Goal: Check status: Check status

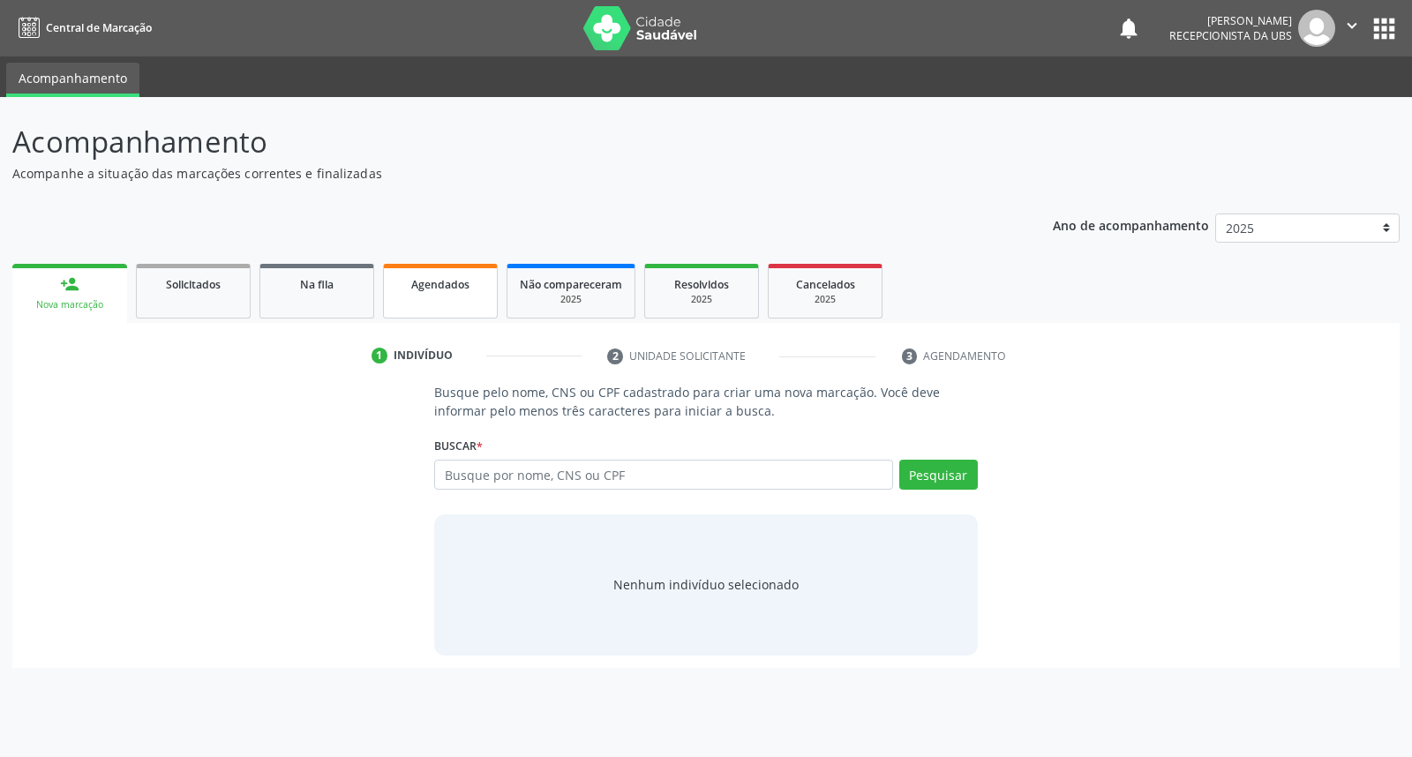
click at [437, 283] on span "Agendados" at bounding box center [440, 284] width 58 height 15
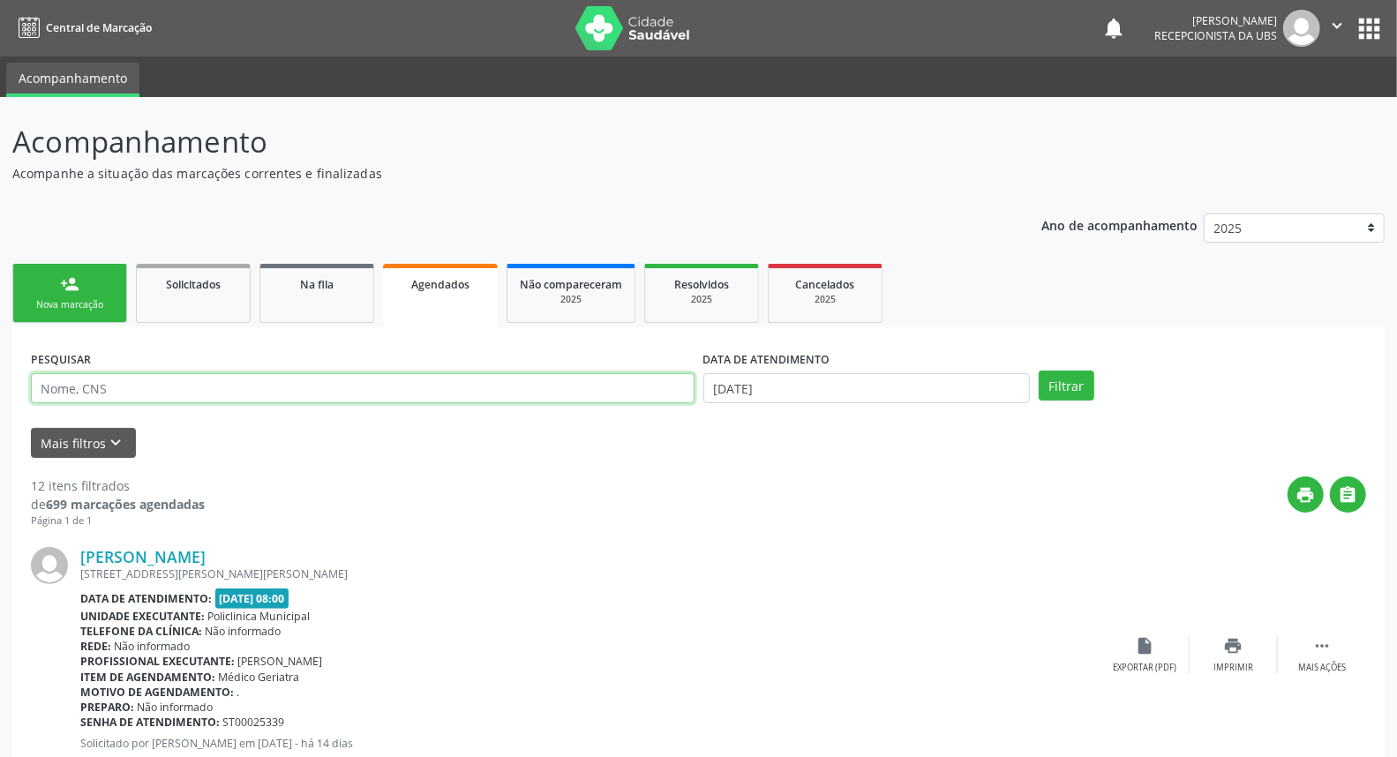
click at [312, 389] on input "text" at bounding box center [363, 388] width 664 height 30
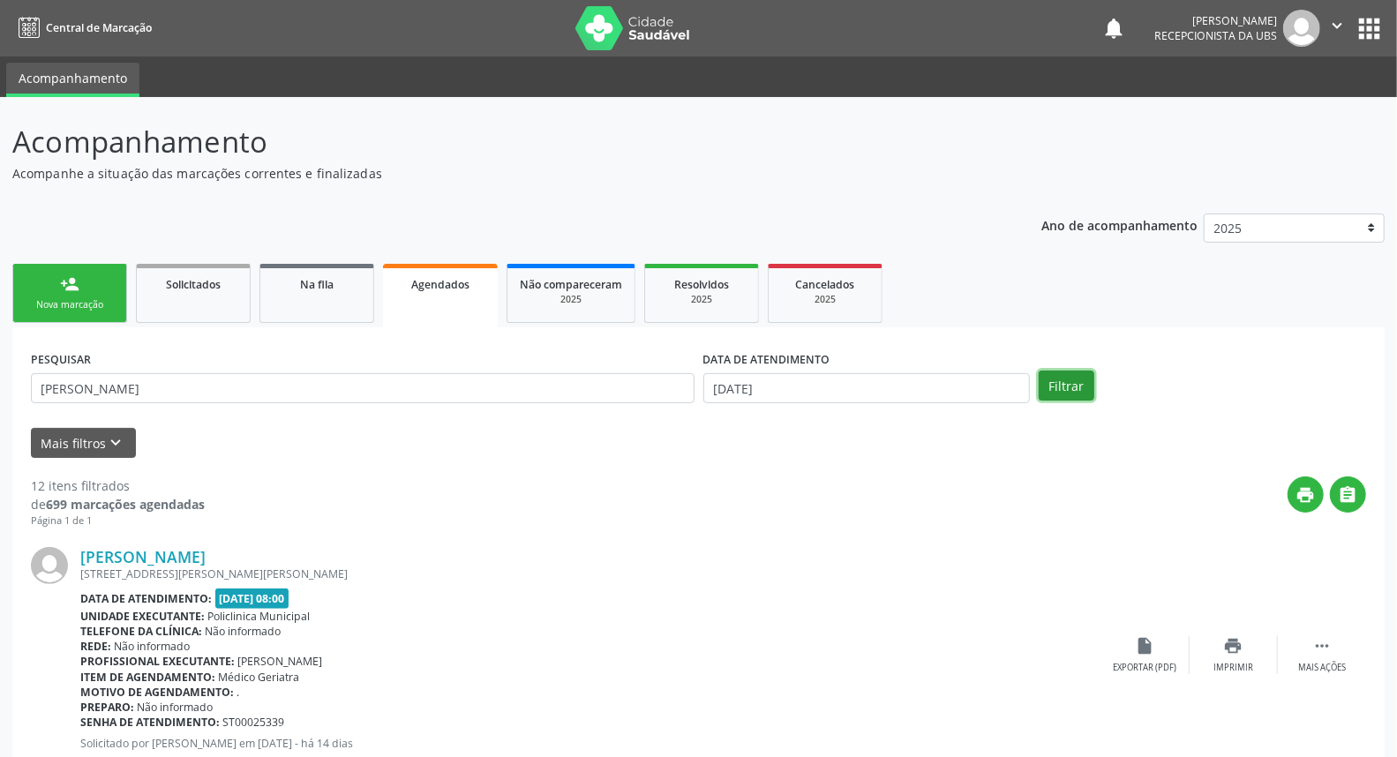
click at [1070, 382] on button "Filtrar" at bounding box center [1067, 386] width 56 height 30
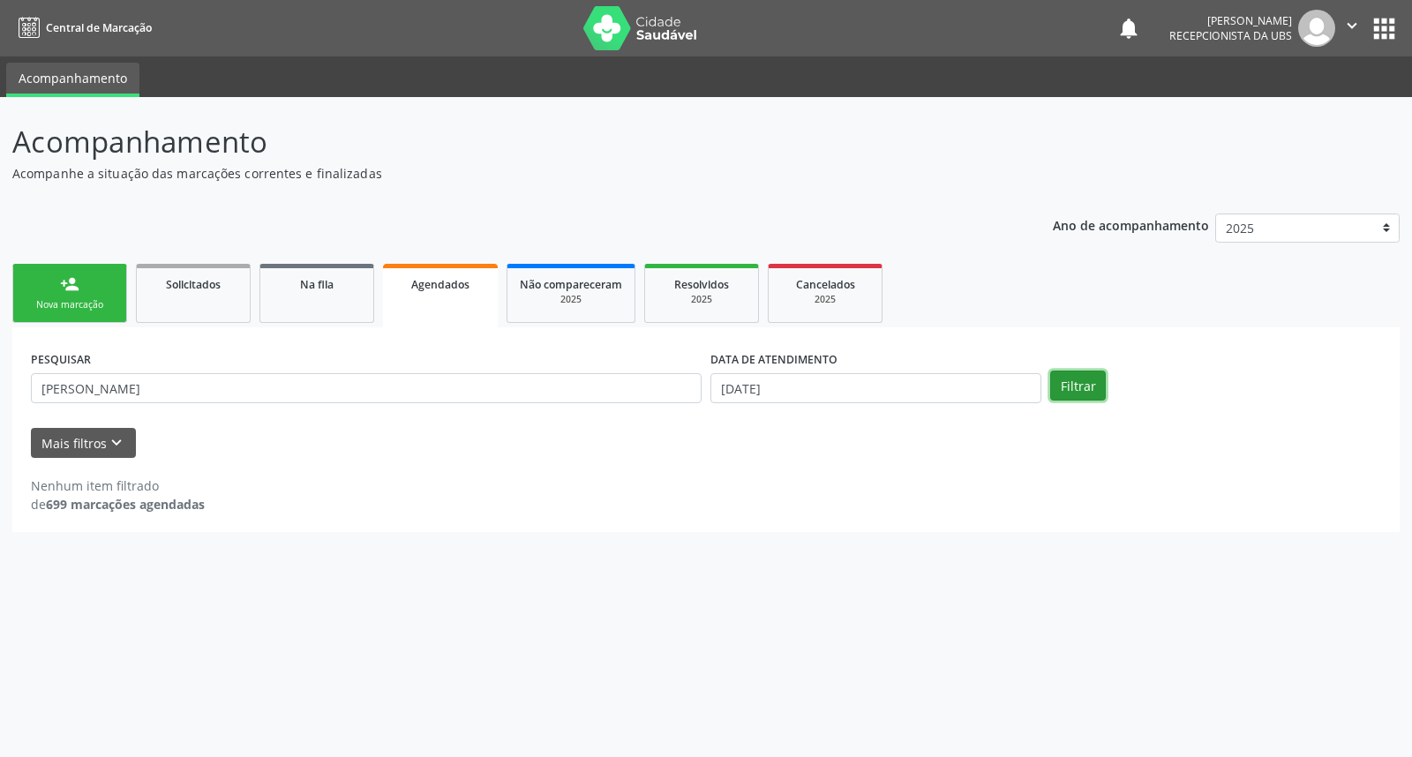
click at [1092, 386] on button "Filtrar" at bounding box center [1078, 386] width 56 height 30
click at [178, 383] on input "[PERSON_NAME]" at bounding box center [366, 388] width 671 height 30
type input "[PERSON_NAME]"
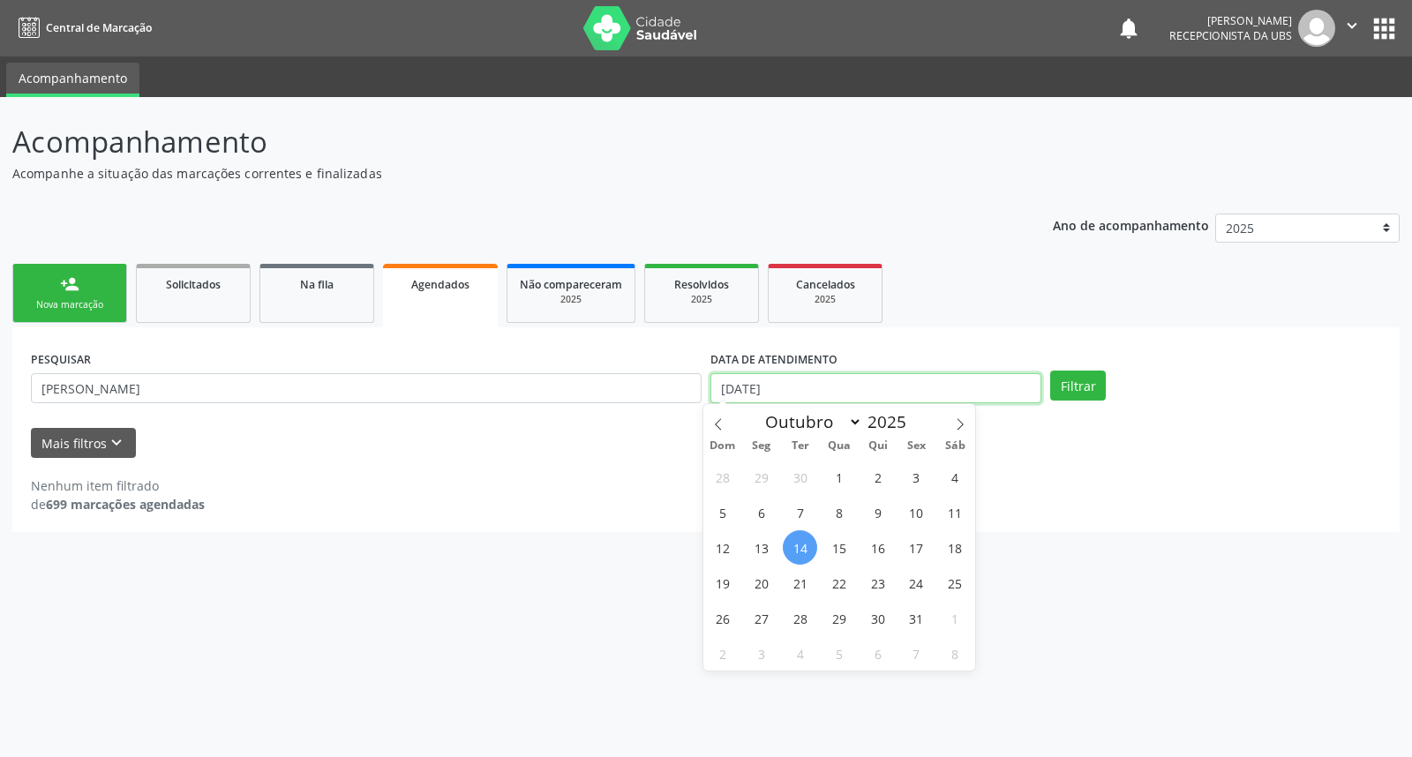
click at [769, 389] on input "[DATE]" at bounding box center [875, 388] width 331 height 30
click at [801, 547] on span "14" at bounding box center [800, 547] width 34 height 34
type input "[DATE]"
click at [801, 547] on span "14" at bounding box center [800, 547] width 34 height 34
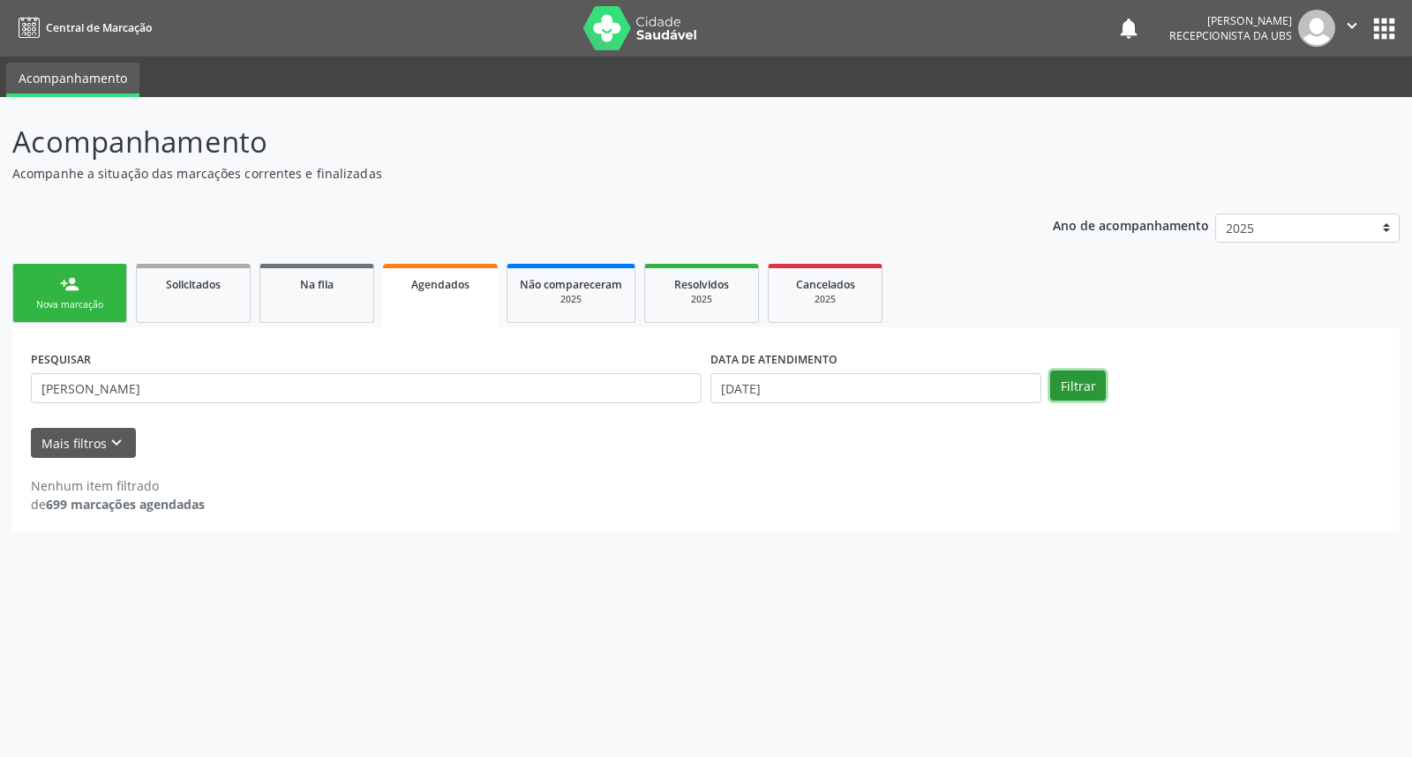
click at [1075, 391] on button "Filtrar" at bounding box center [1078, 386] width 56 height 30
click at [1089, 381] on button "Filtrar" at bounding box center [1078, 386] width 56 height 30
click at [741, 388] on input "[DATE]" at bounding box center [875, 388] width 331 height 30
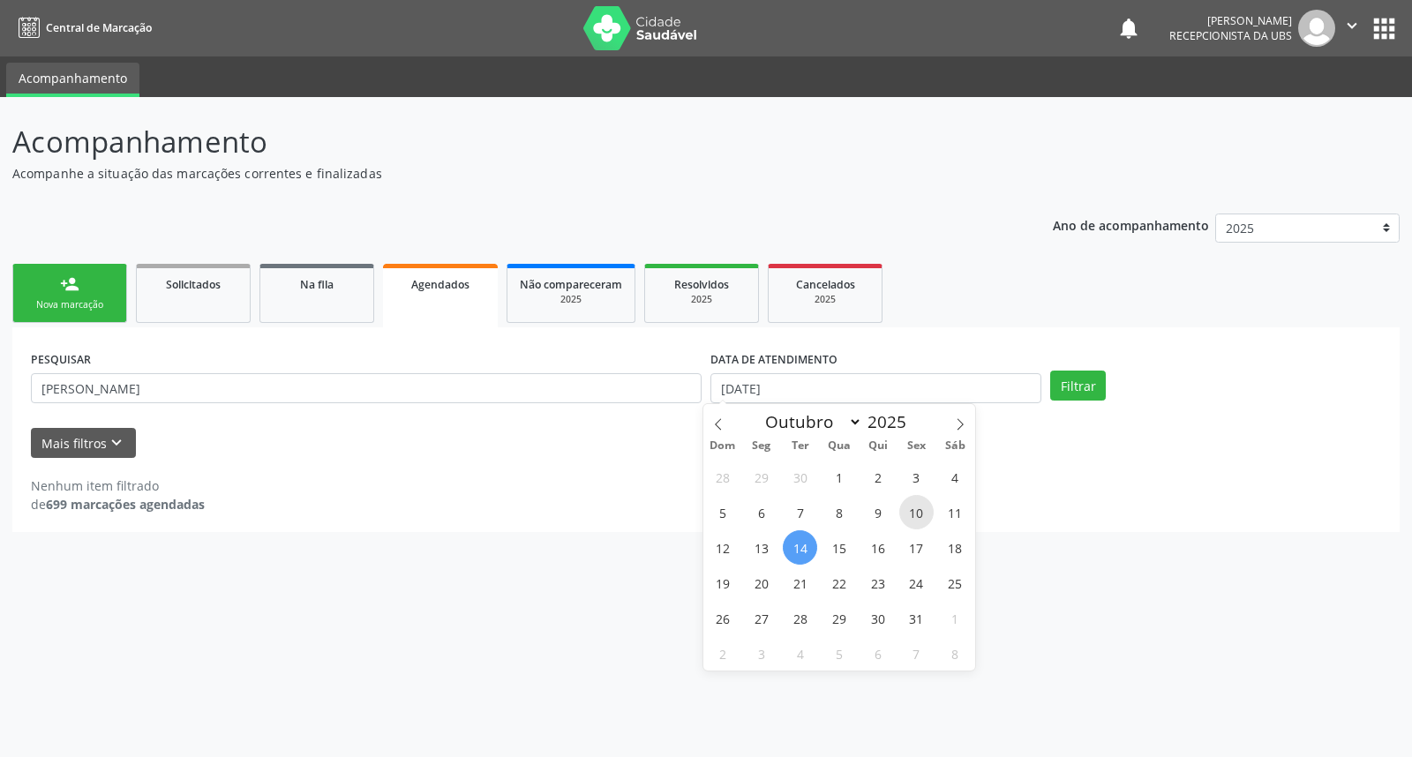
click at [922, 517] on span "10" at bounding box center [916, 512] width 34 height 34
type input "10/10/2025"
click at [922, 517] on span "10" at bounding box center [916, 512] width 34 height 34
click at [1106, 401] on div "PESQUISAR [PERSON_NAME] DATA DE ATENDIMENTO [DATE] Filtrar" at bounding box center [705, 380] width 1359 height 69
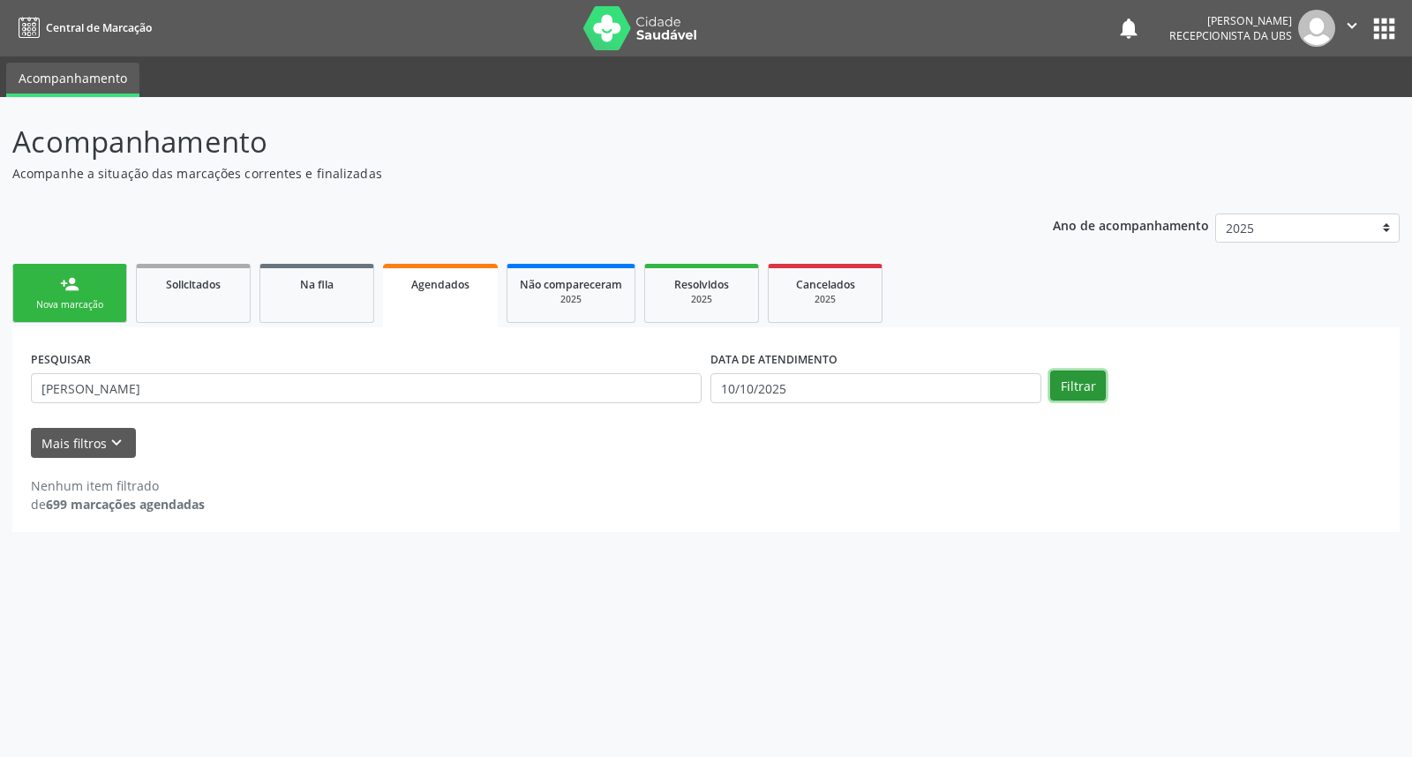
click at [1080, 394] on button "Filtrar" at bounding box center [1078, 386] width 56 height 30
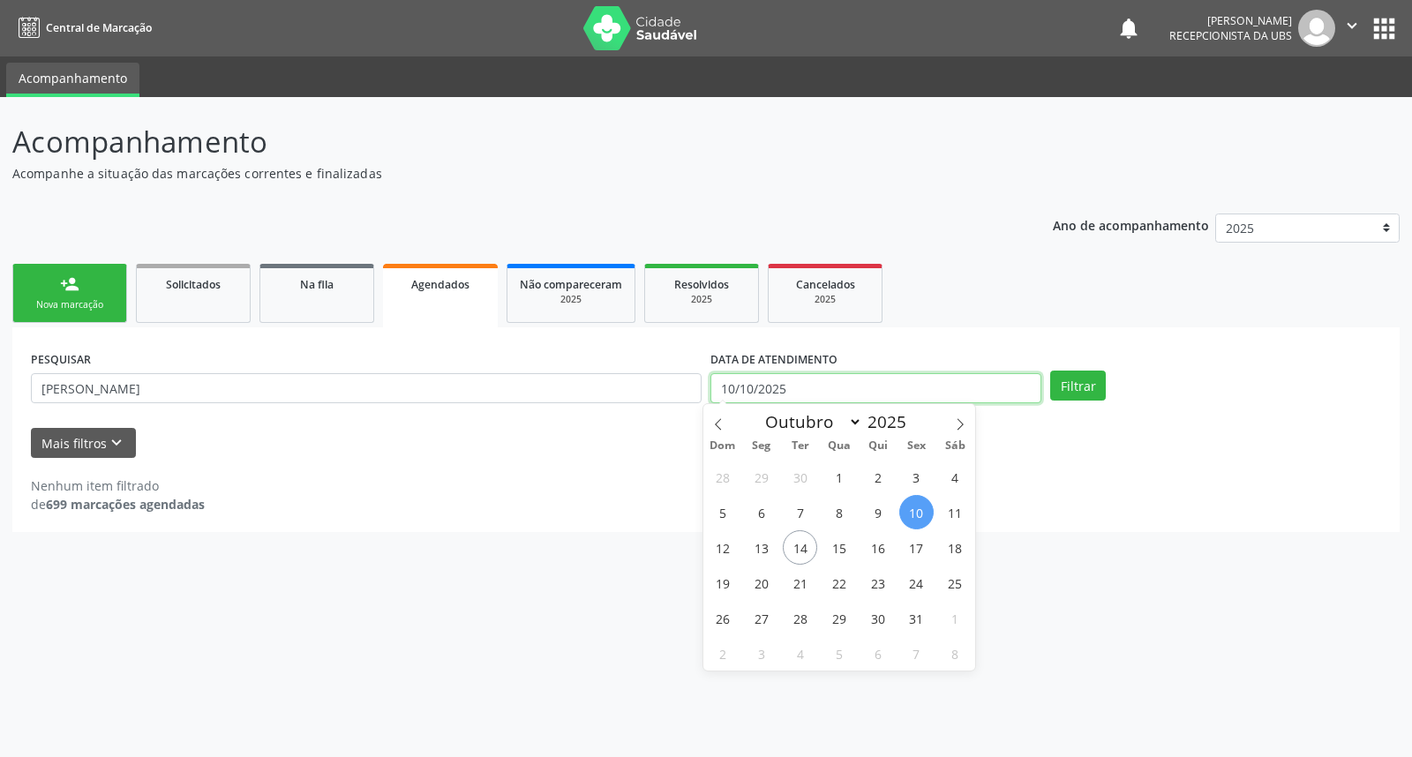
click at [809, 390] on input "10/10/2025" at bounding box center [875, 388] width 331 height 30
click at [874, 543] on span "16" at bounding box center [877, 547] width 34 height 34
type input "[DATE]"
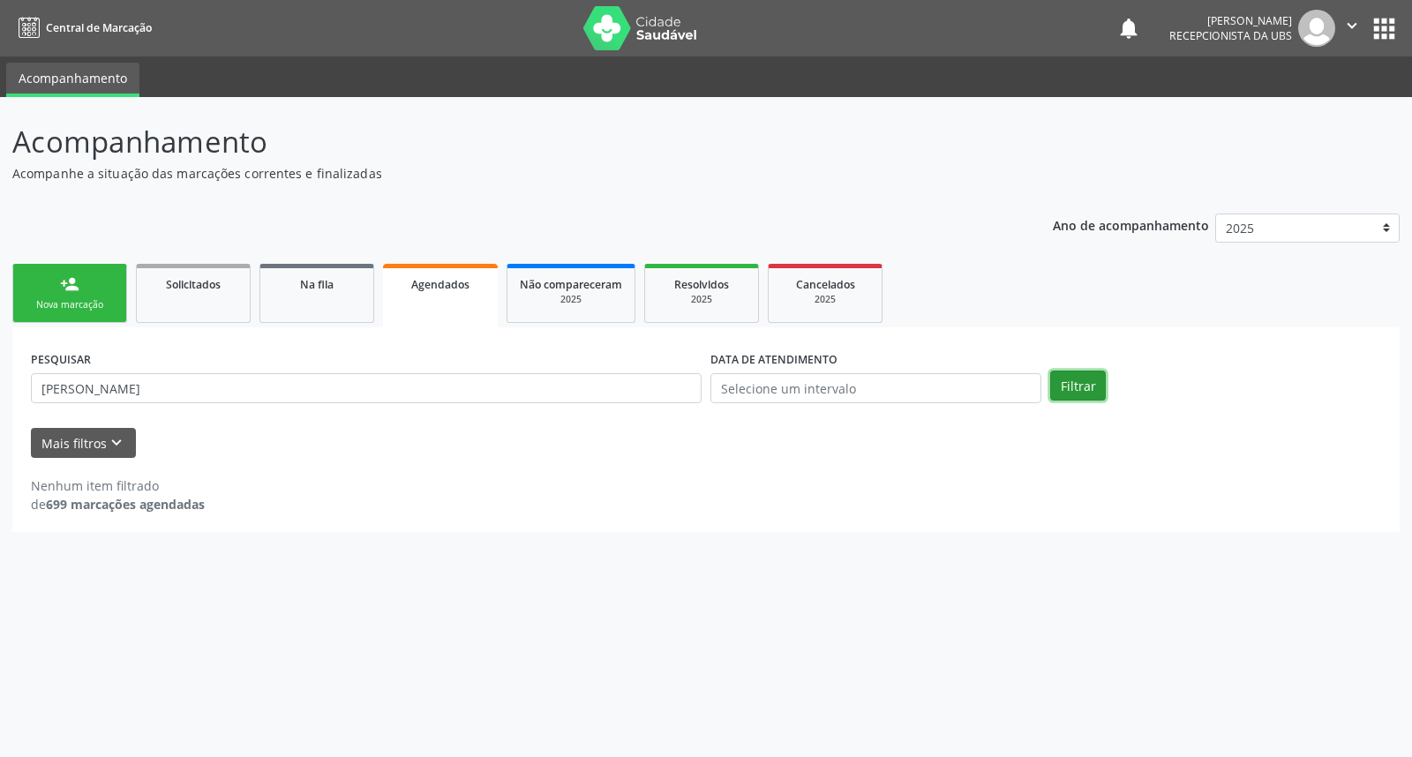
click at [1073, 386] on button "Filtrar" at bounding box center [1078, 386] width 56 height 30
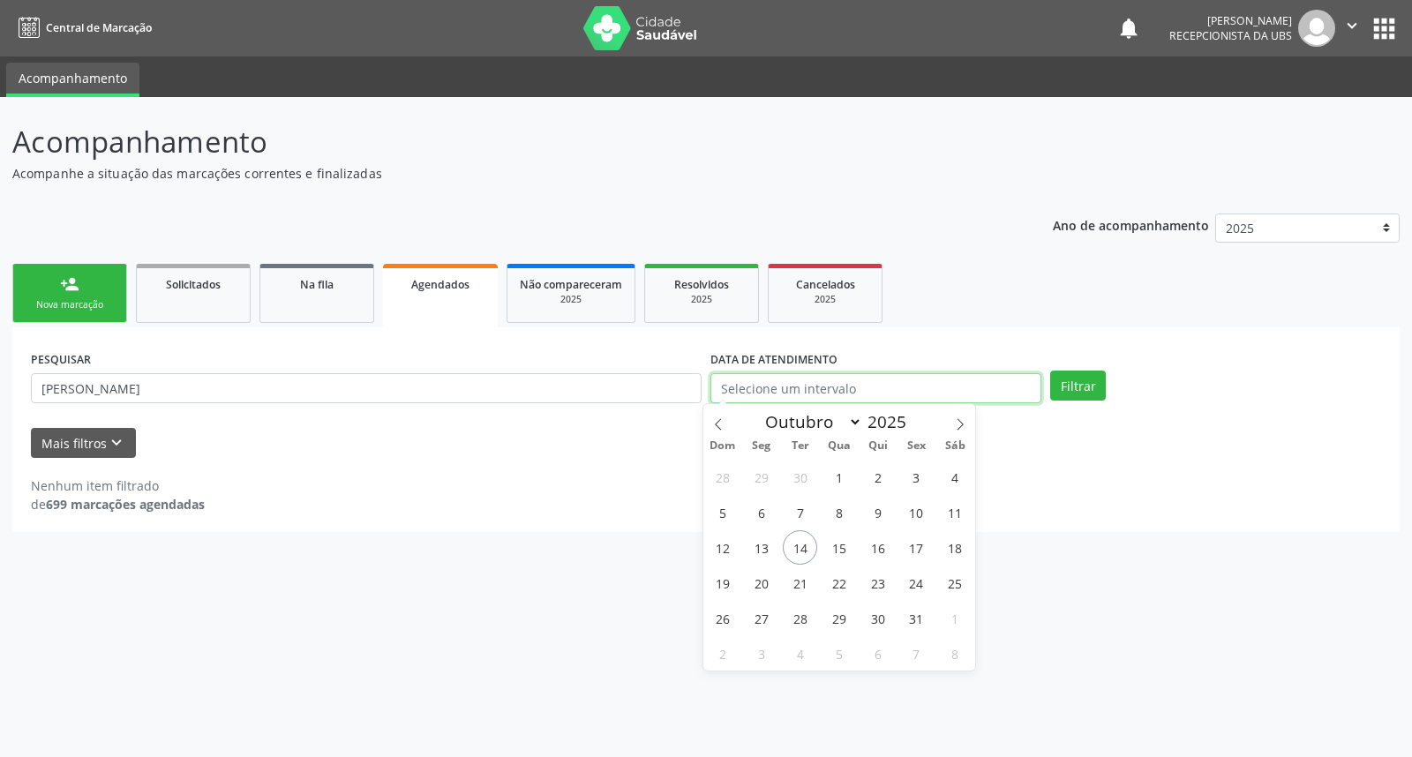
click at [849, 394] on input "text" at bounding box center [875, 388] width 331 height 30
click at [797, 540] on span "14" at bounding box center [800, 547] width 34 height 34
type input "[DATE]"
click at [795, 535] on span "14" at bounding box center [800, 547] width 34 height 34
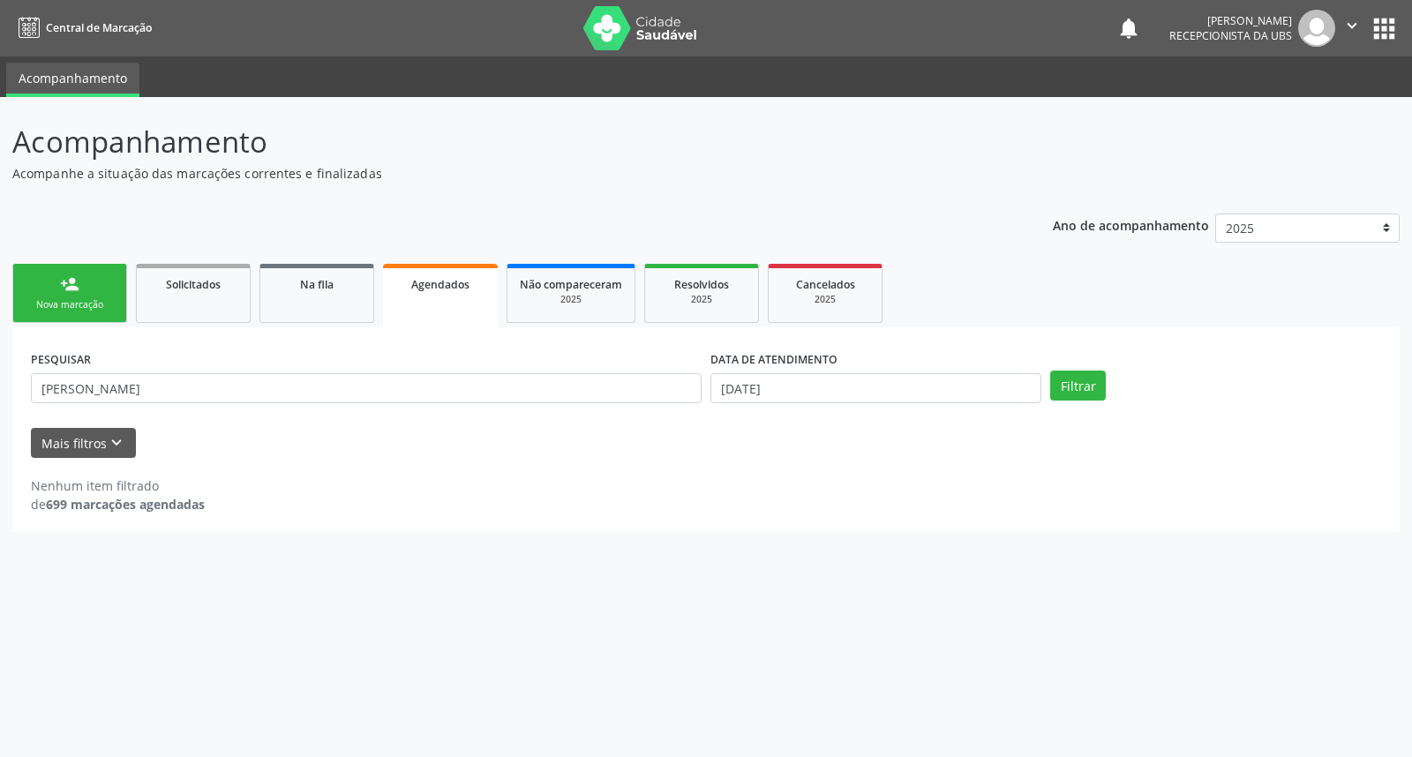
click at [795, 535] on div "Acompanhamento Acompanhe a situação das marcações correntes e finalizadas Relat…" at bounding box center [706, 427] width 1412 height 660
click at [1082, 382] on button "Filtrar" at bounding box center [1078, 386] width 56 height 30
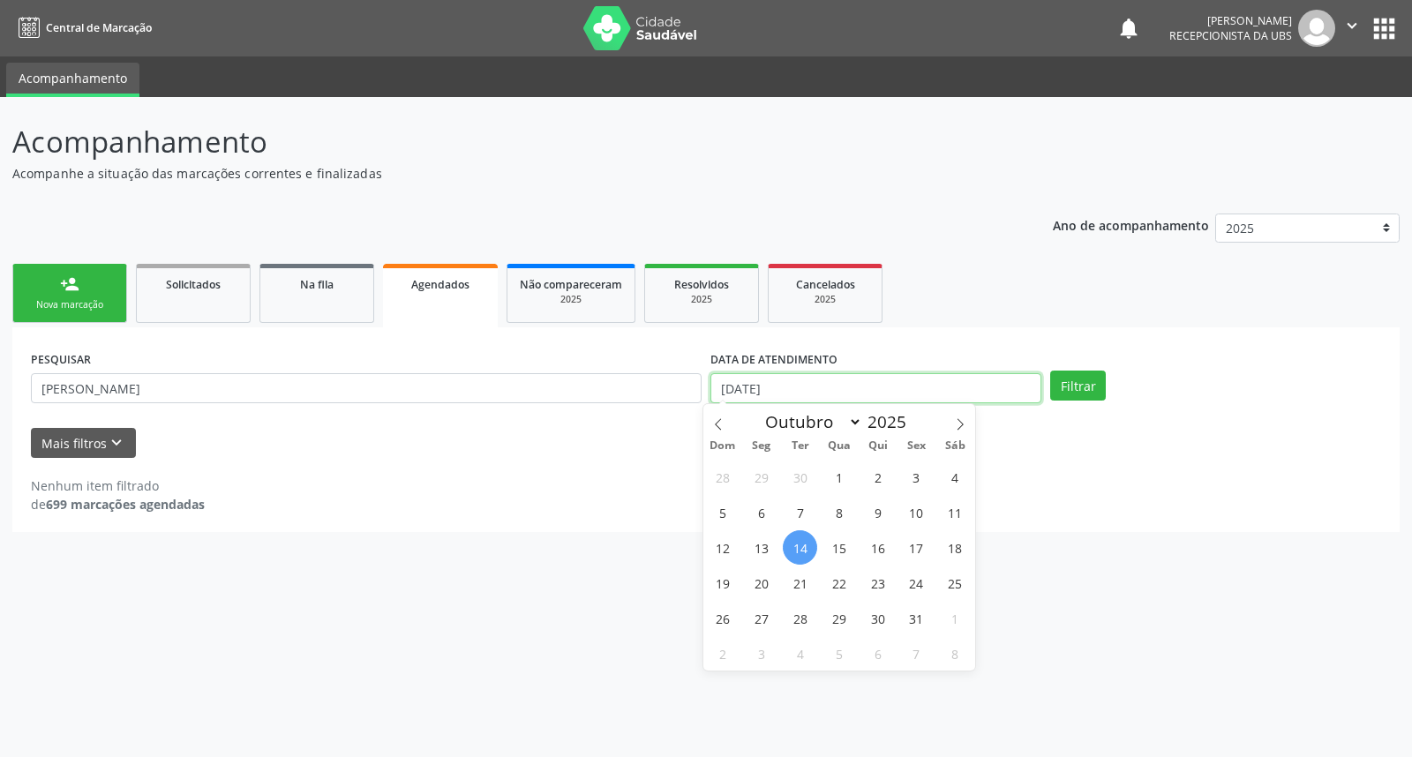
click at [819, 385] on input "[DATE]" at bounding box center [875, 388] width 331 height 30
click at [876, 547] on span "16" at bounding box center [877, 547] width 34 height 34
type input "[DATE]"
click at [876, 547] on span "16" at bounding box center [877, 547] width 34 height 34
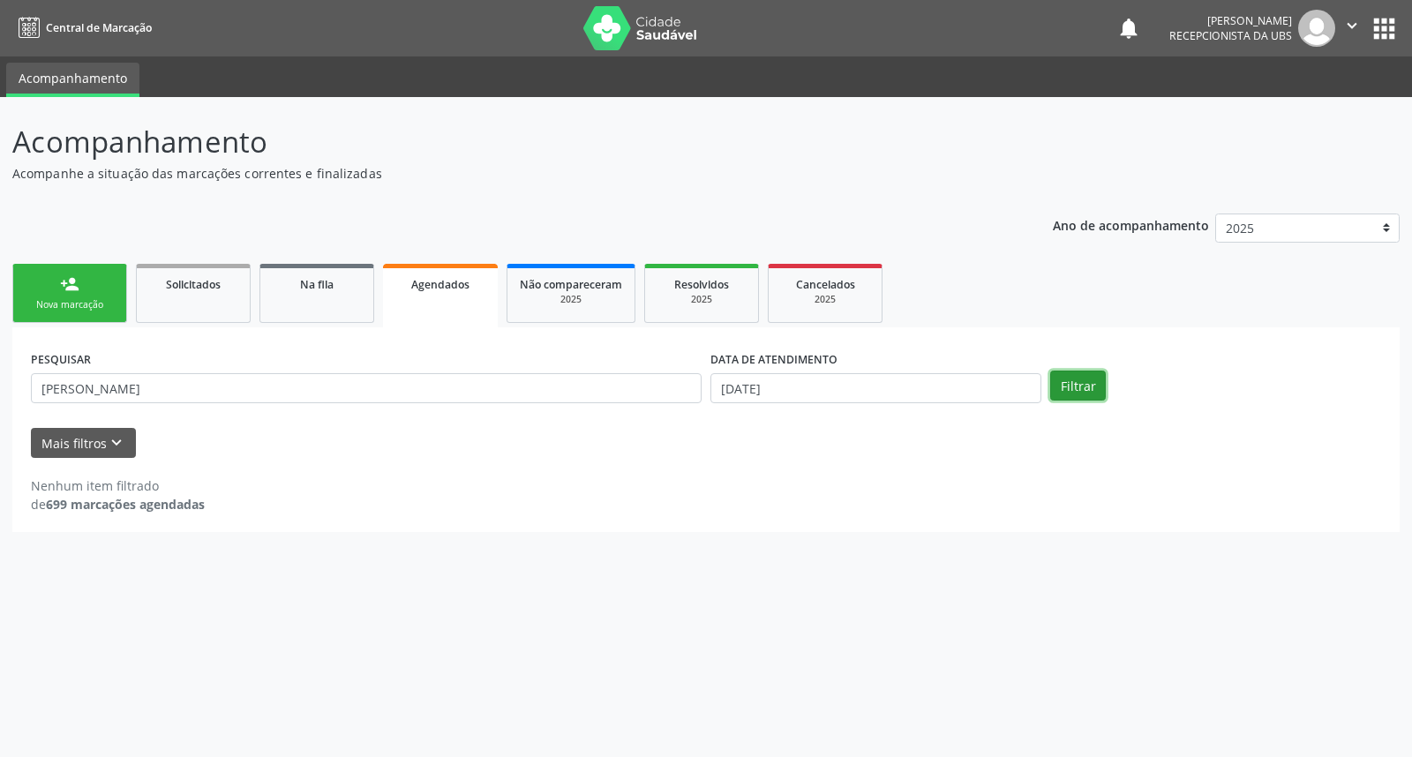
click at [1073, 386] on button "Filtrar" at bounding box center [1078, 386] width 56 height 30
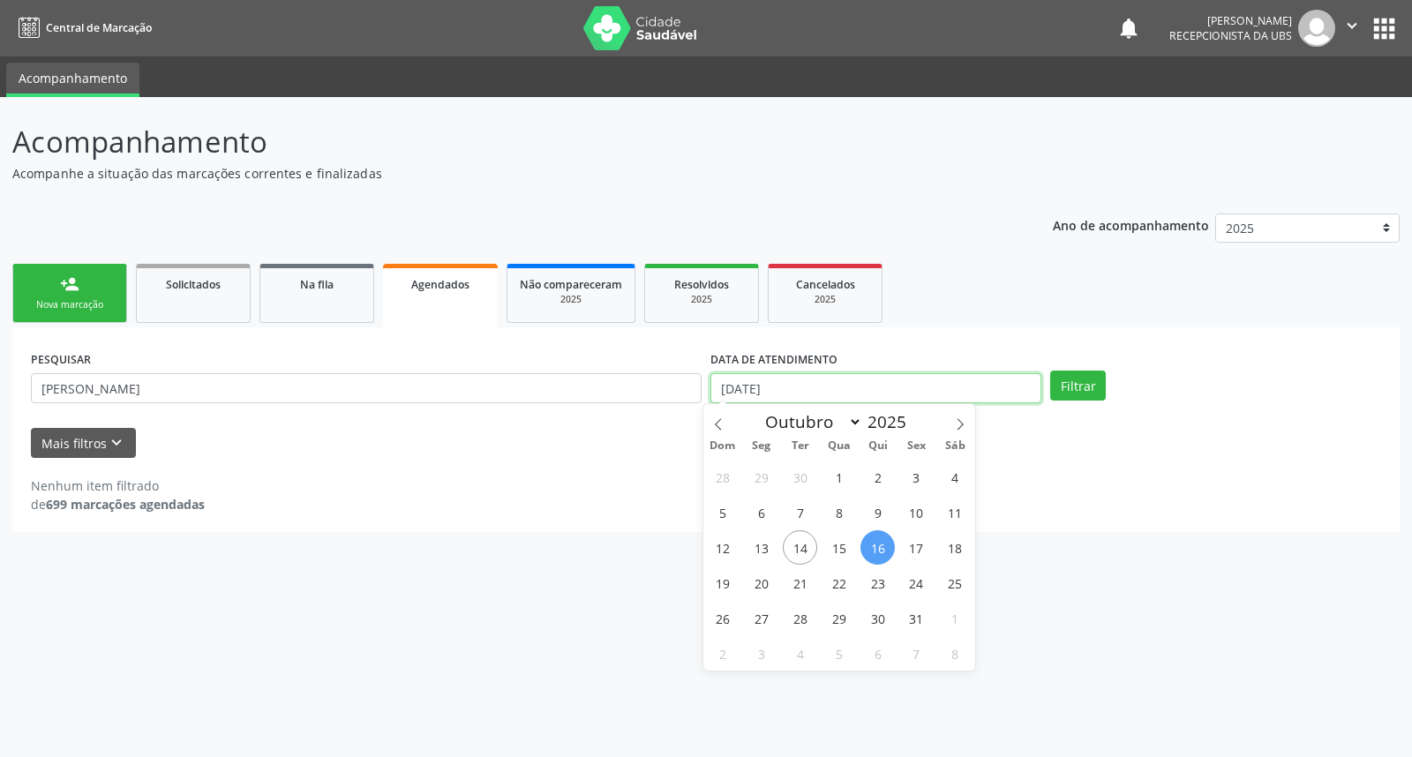
click at [774, 378] on input "[DATE]" at bounding box center [875, 388] width 331 height 30
click at [798, 584] on span "21" at bounding box center [800, 583] width 34 height 34
type input "[DATE]"
click at [798, 582] on span "21" at bounding box center [800, 583] width 34 height 34
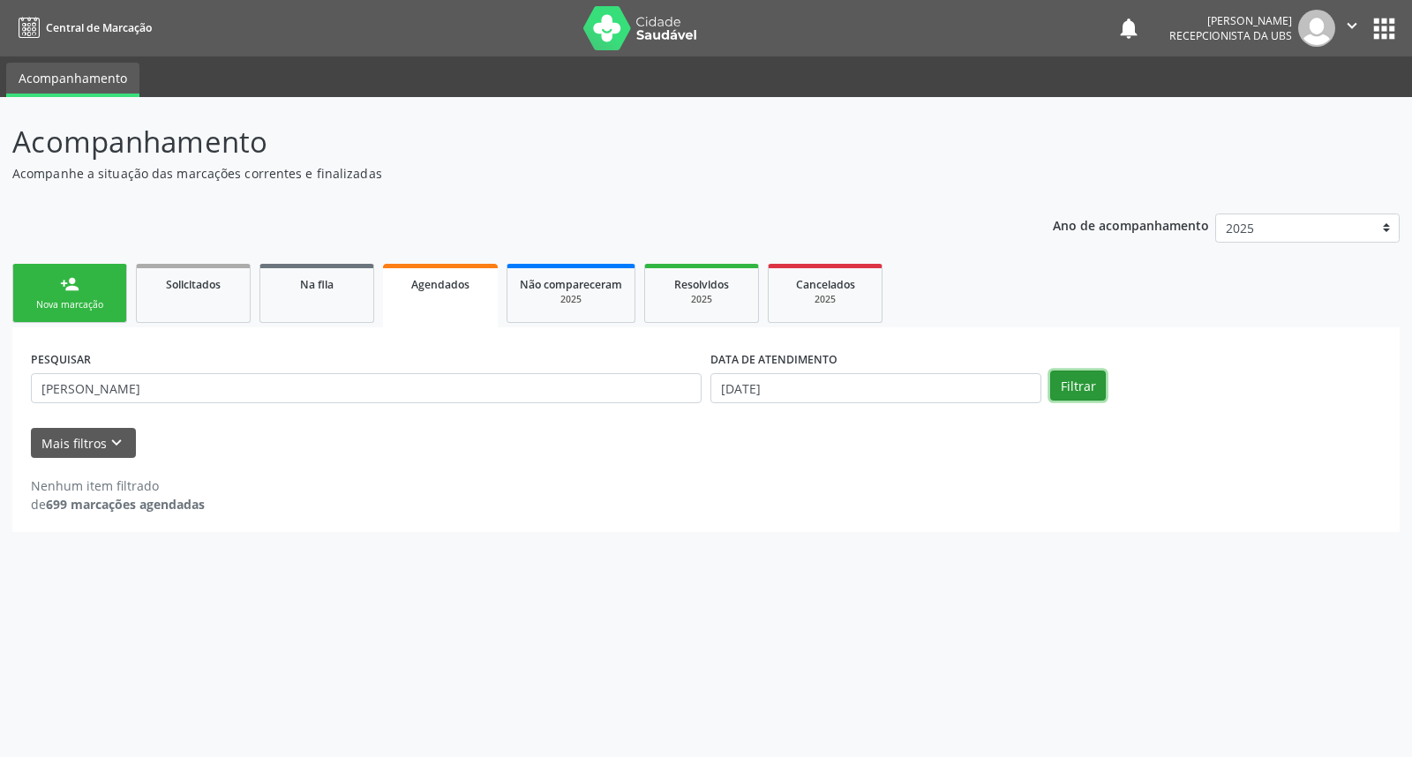
click at [1069, 375] on button "Filtrar" at bounding box center [1078, 386] width 56 height 30
click at [116, 442] on icon "keyboard_arrow_down" at bounding box center [116, 442] width 19 height 19
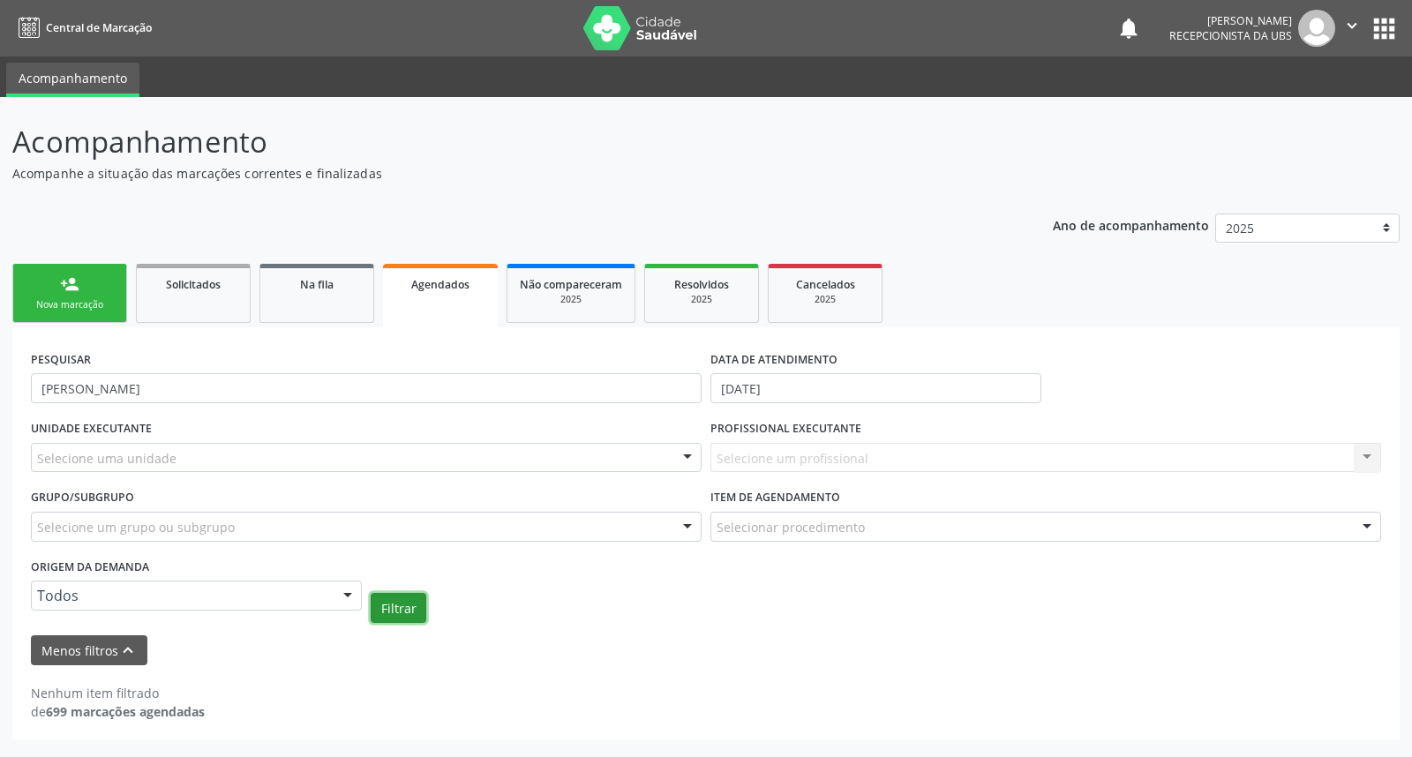
click at [401, 607] on button "Filtrar" at bounding box center [399, 608] width 56 height 30
click at [452, 301] on link "Agendados" at bounding box center [440, 296] width 115 height 64
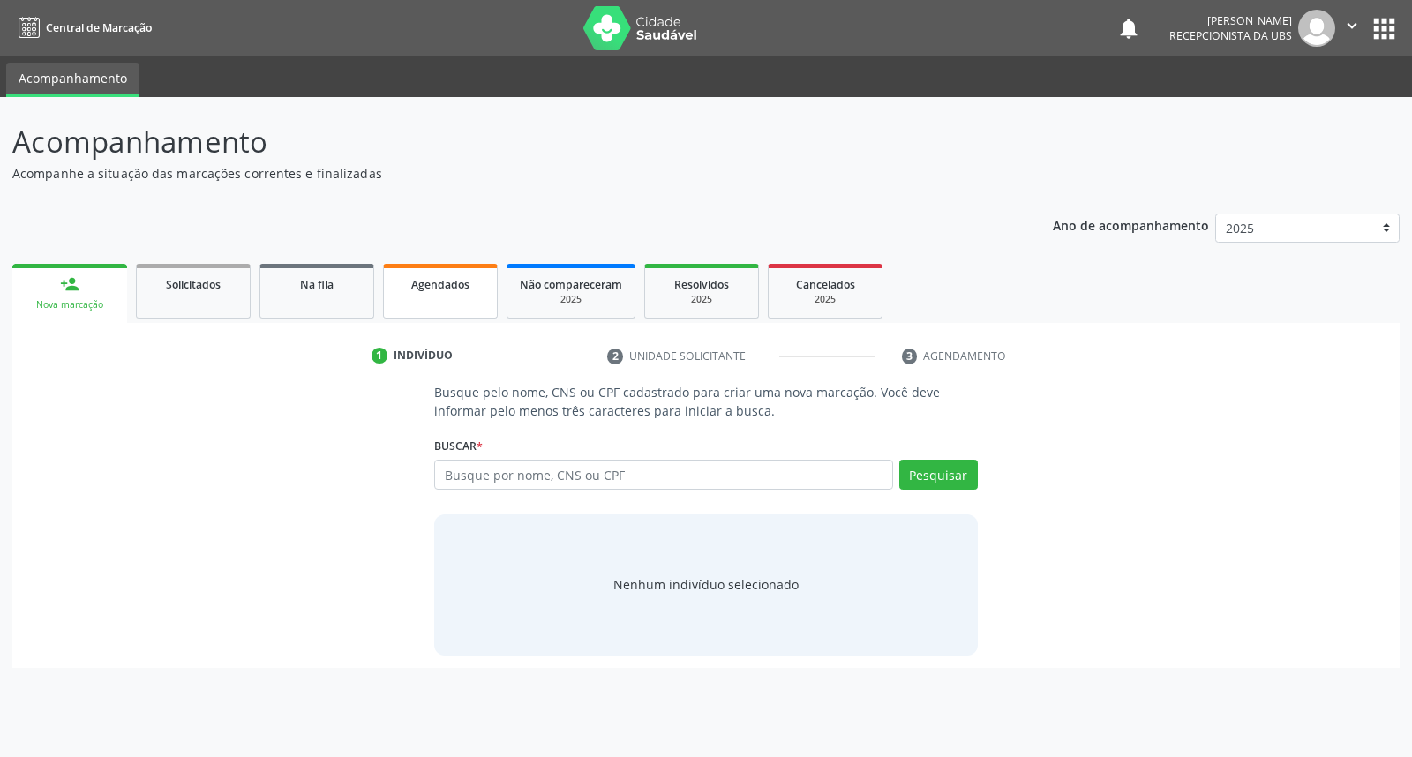
click at [451, 289] on div "Agendados" at bounding box center [440, 283] width 88 height 19
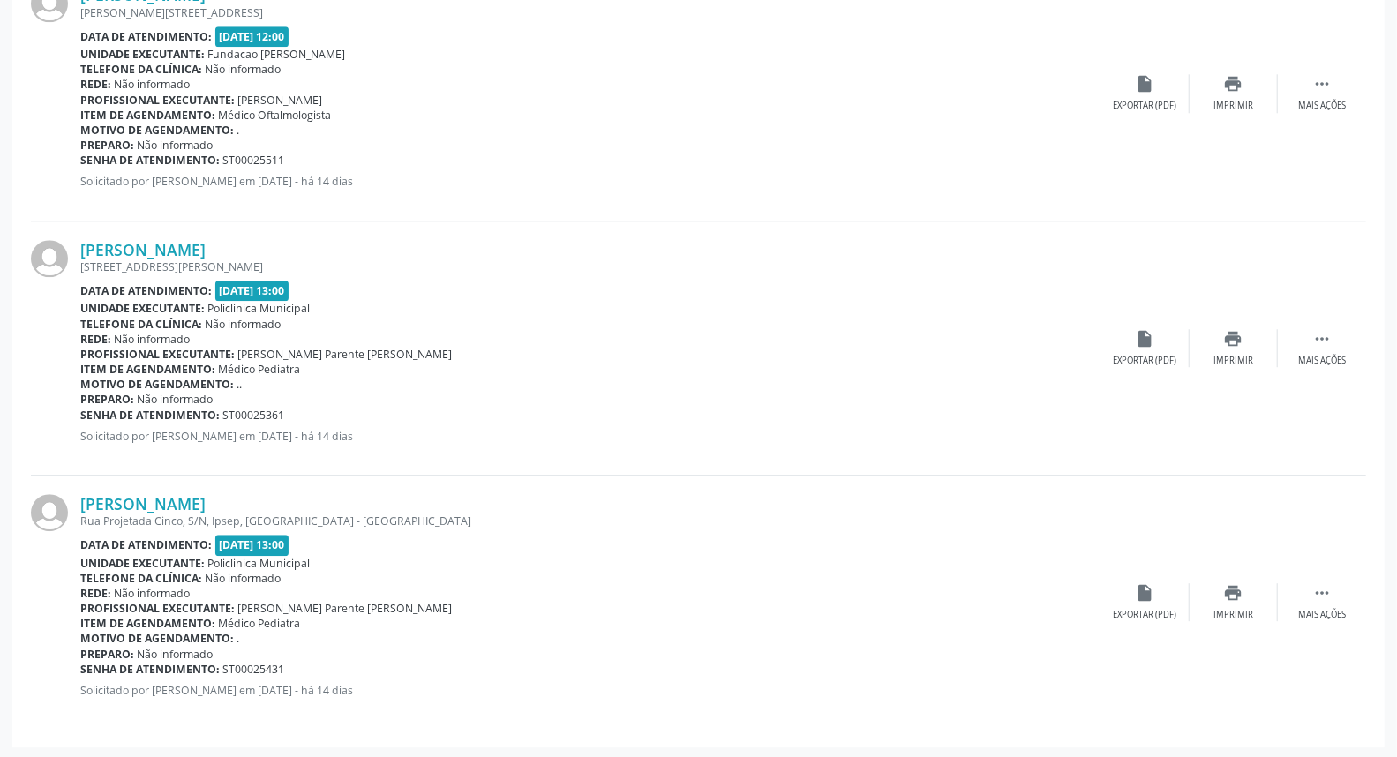
scroll to position [2853, 0]
click at [1236, 591] on icon "print" at bounding box center [1233, 591] width 19 height 19
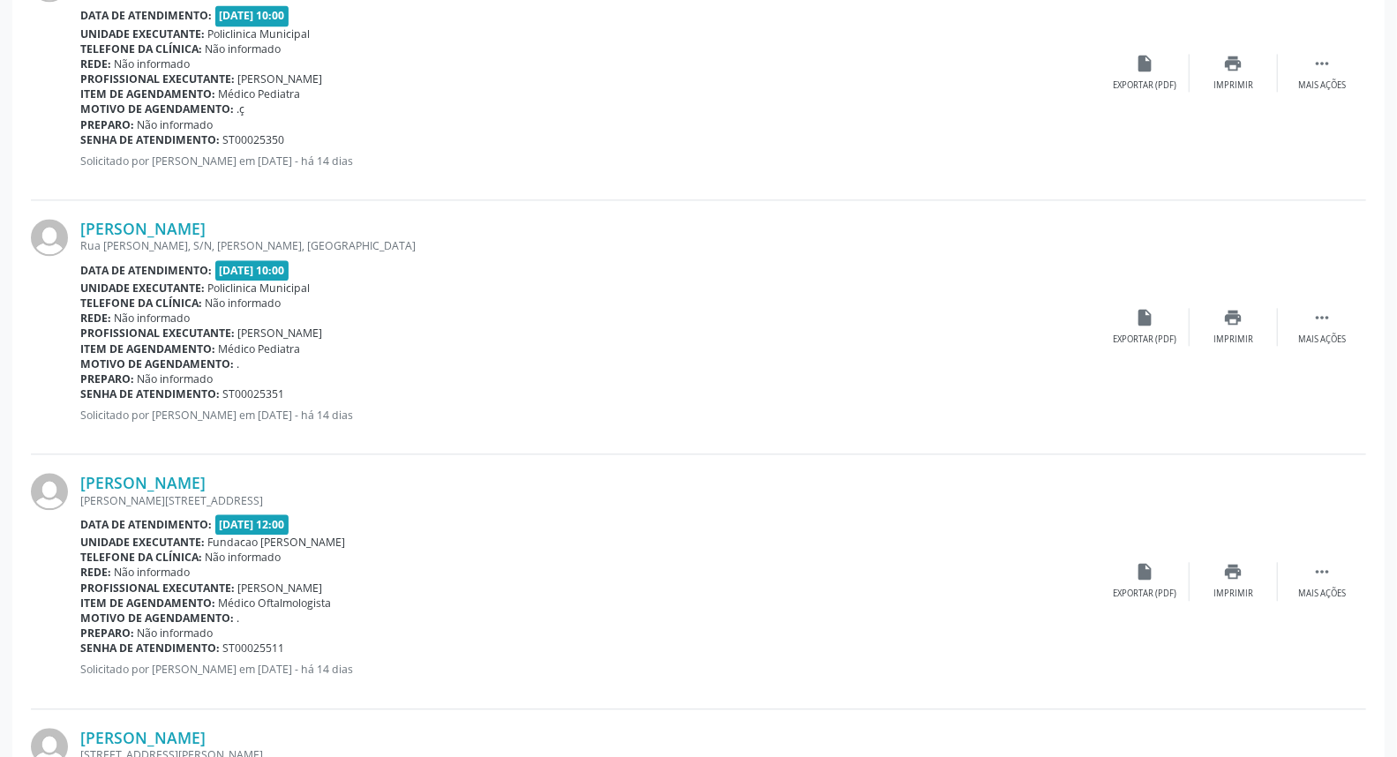
scroll to position [2362, 0]
